Goal: Find specific page/section: Find specific page/section

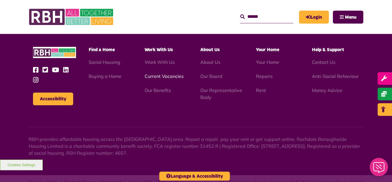
scroll to position [1666, 0]
click at [156, 73] on link "Current Vacancies" at bounding box center [164, 76] width 39 height 6
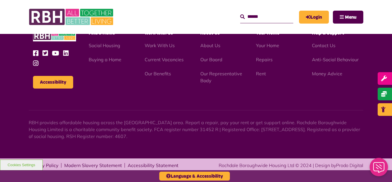
scroll to position [674, 0]
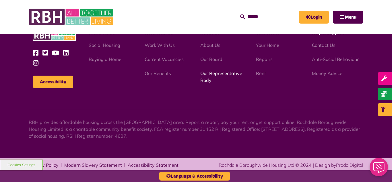
click at [211, 73] on link "Our Representative Body" at bounding box center [221, 76] width 42 height 13
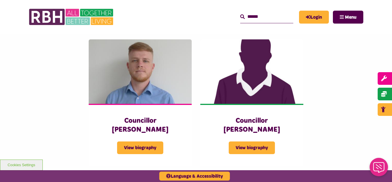
scroll to position [1297, 0]
